Goal: Learn about a topic

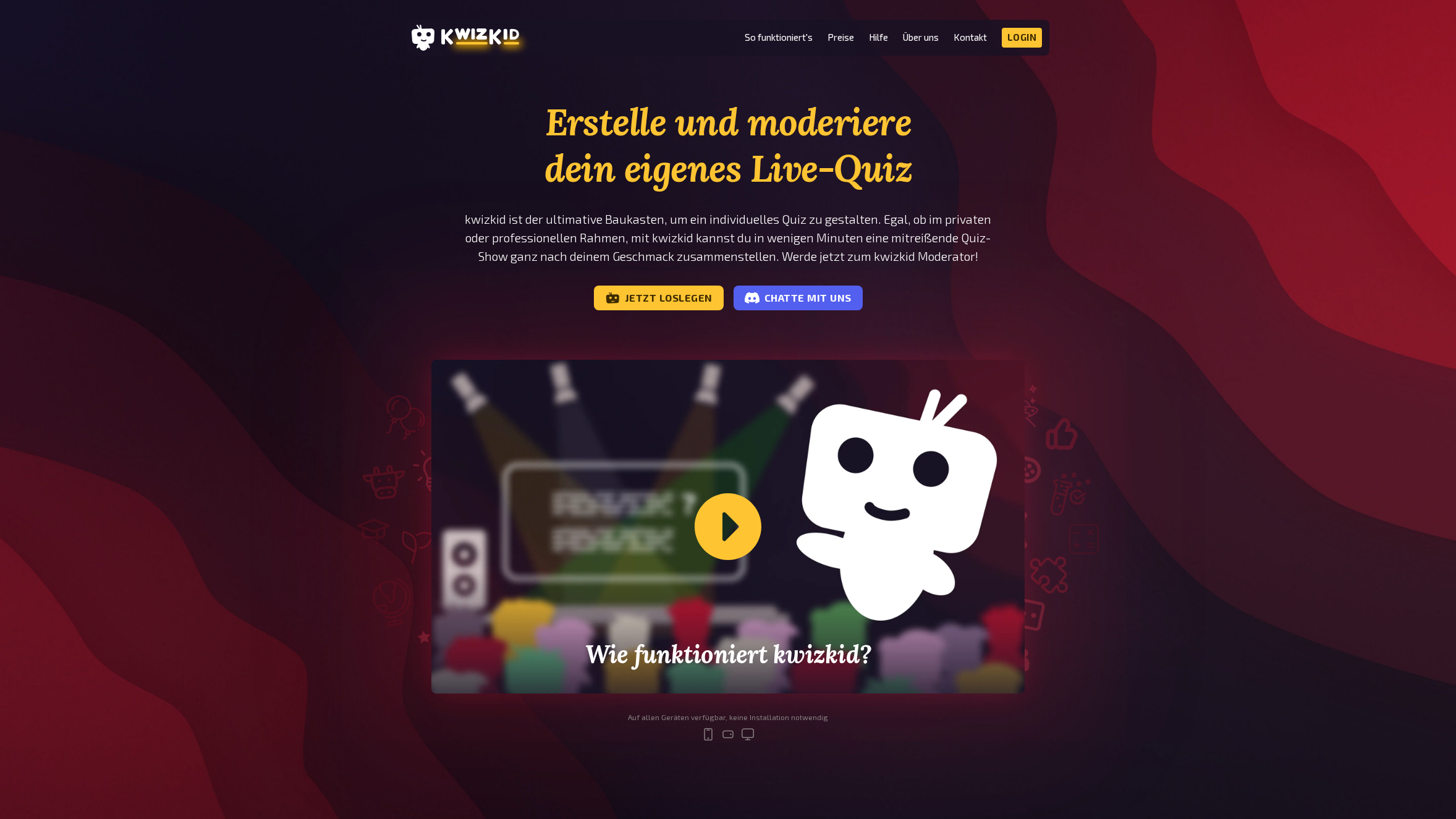
click at [1211, 225] on div "Erstelle und moderiere dein eigenes Live-Quiz kwizkid ist der ultimative Baukas…" at bounding box center [728, 430] width 1456 height 663
